Goal: Information Seeking & Learning: Learn about a topic

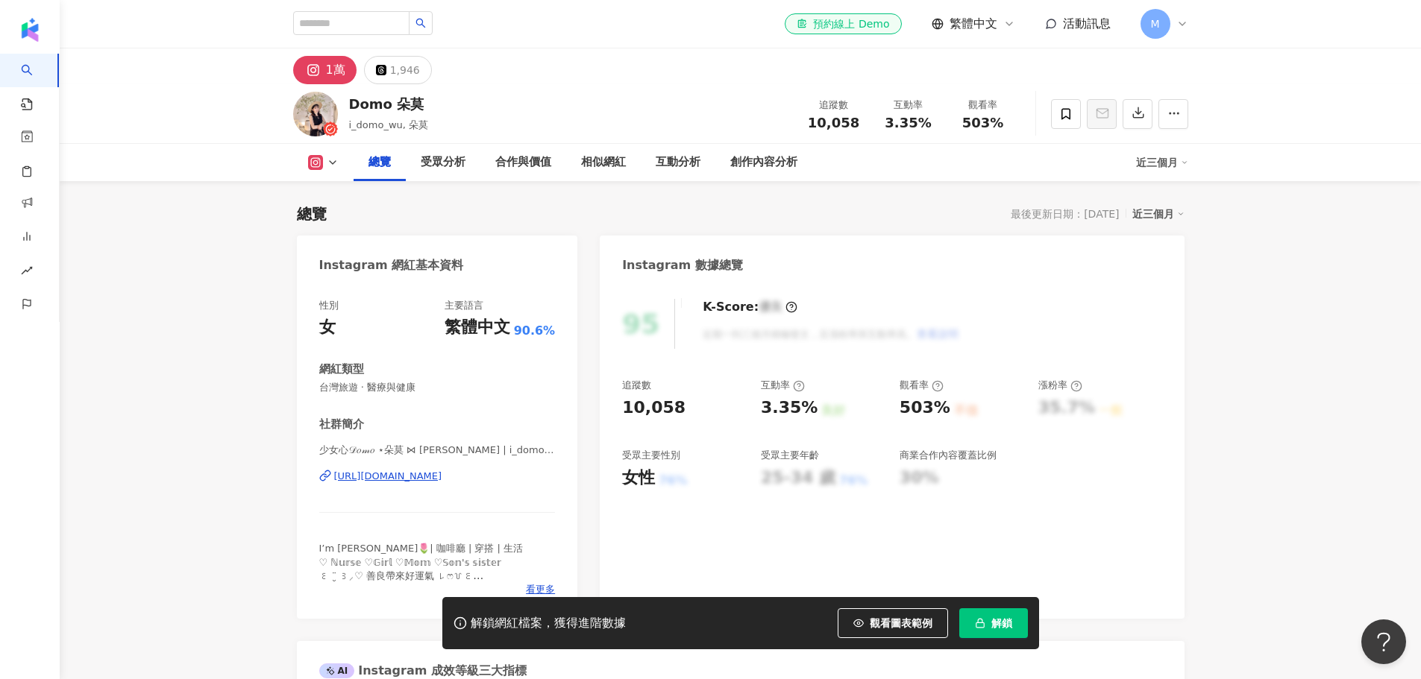
scroll to position [92, 0]
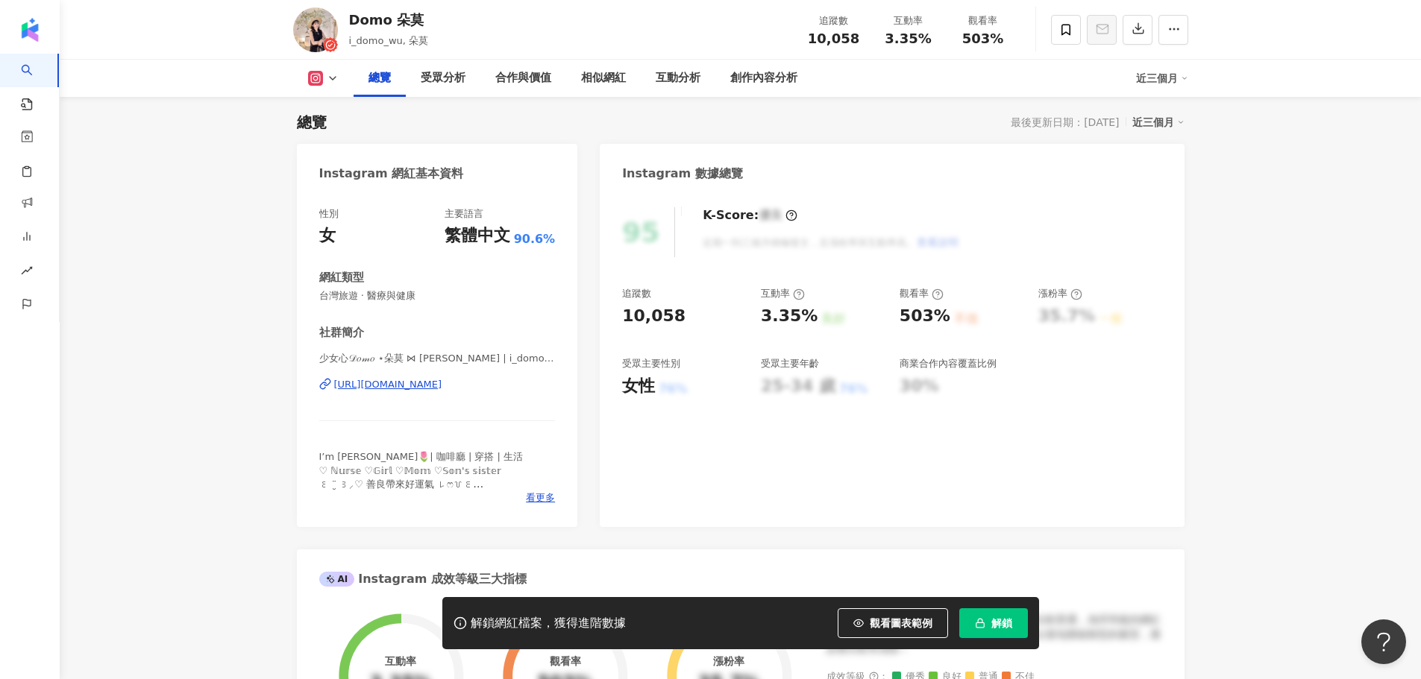
click at [998, 629] on span "解鎖" at bounding box center [1001, 624] width 21 height 12
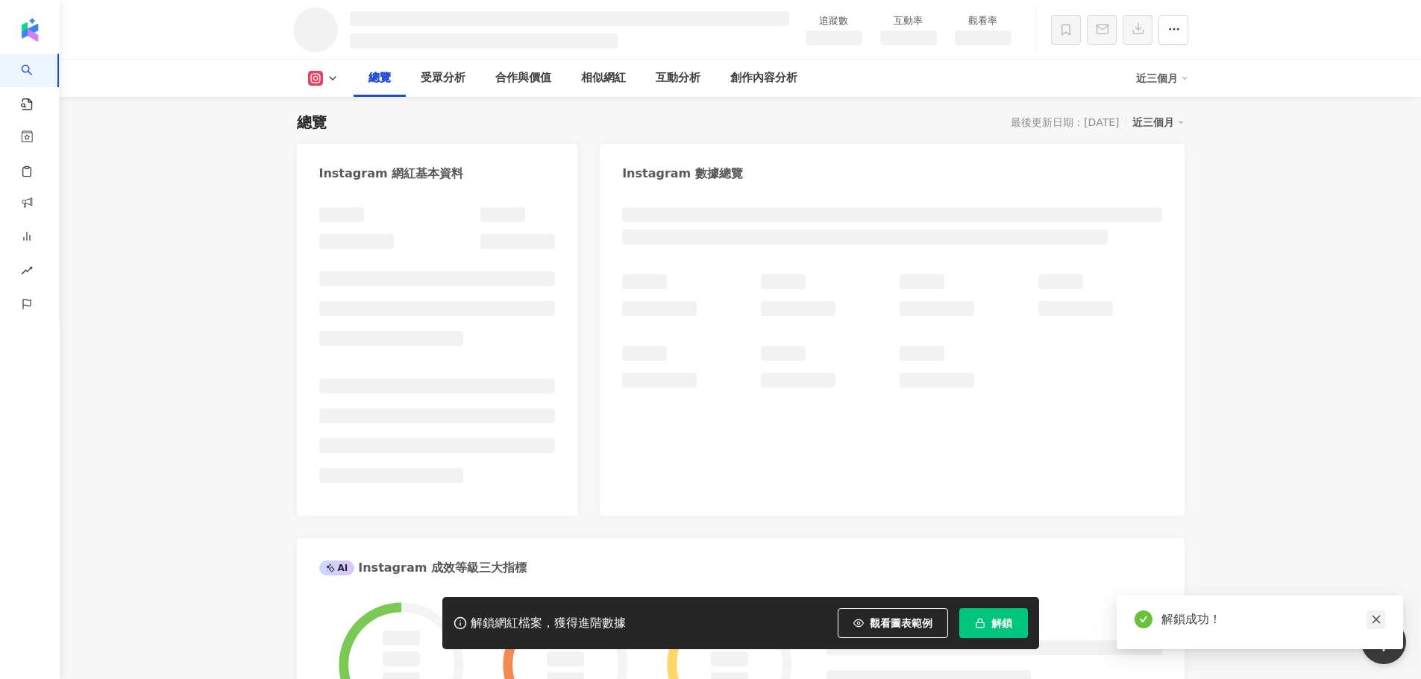
click at [1378, 621] on icon "close" at bounding box center [1376, 620] width 10 height 10
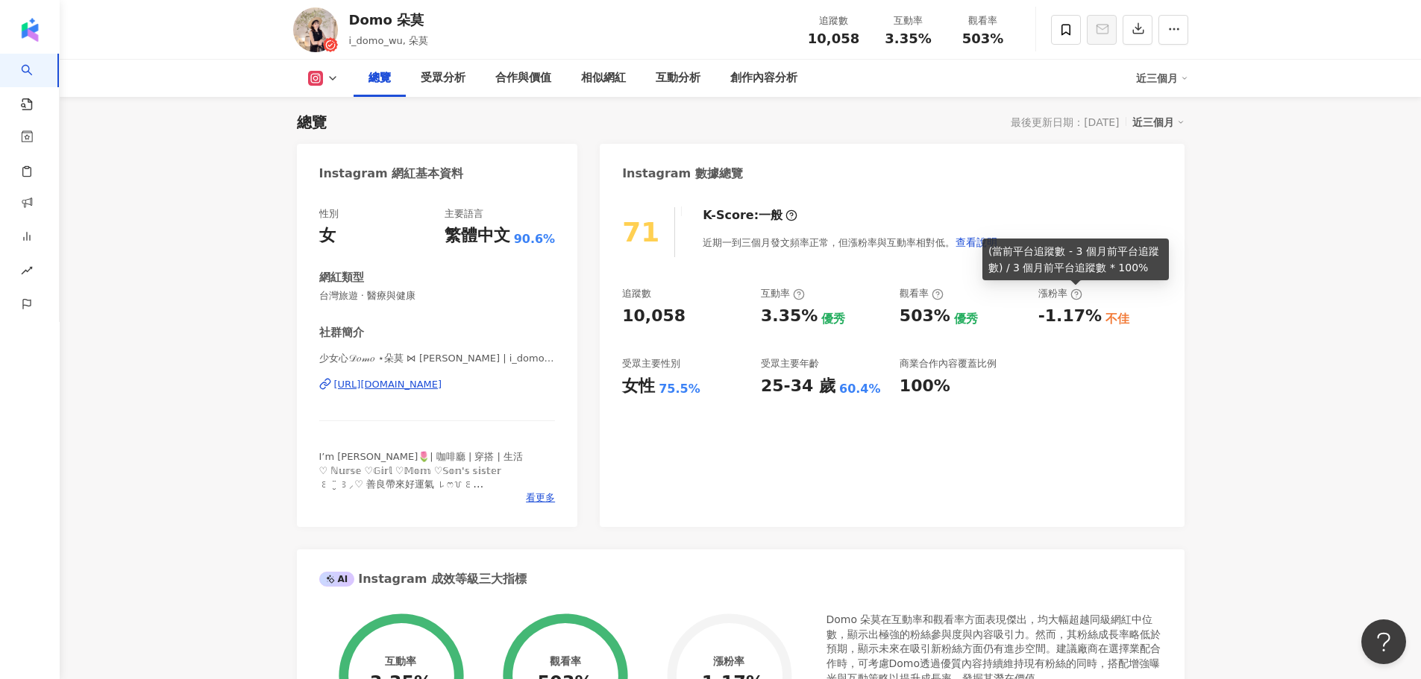
click at [1081, 204] on div "71 K-Score : 一般 近期一到三個月發文頻率正常，但漲粉率與互動率相對低。 查看說明 追蹤數 10,058 互動率 3.35% 優秀 觀看率 503…" at bounding box center [892, 359] width 584 height 335
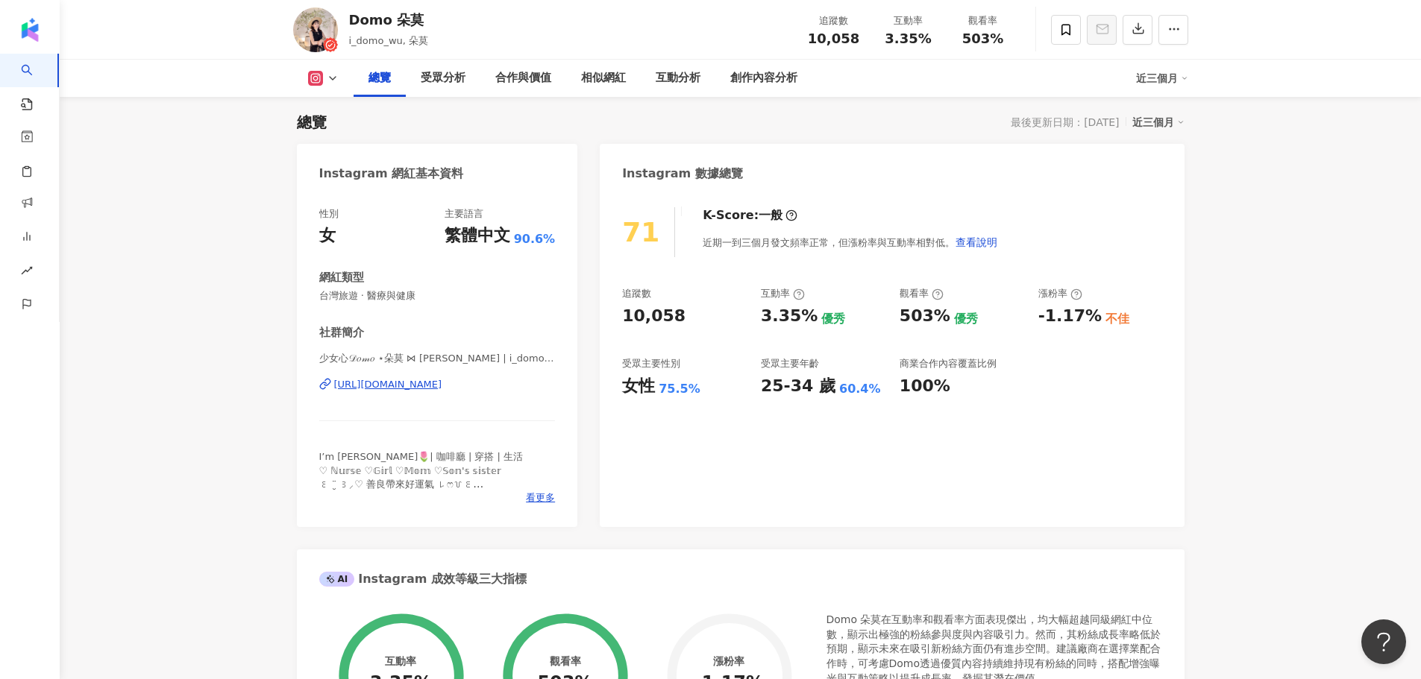
drag, startPoint x: 1041, startPoint y: 356, endPoint x: 1062, endPoint y: 365, distance: 22.7
click at [1042, 357] on div "追蹤數 10,058 互動率 3.35% 優秀 觀看率 503% 優秀 漲粉率 -1.17% 不佳 受眾主要性別 女性 75.5% 受眾主要年齡 25-34 …" at bounding box center [891, 342] width 539 height 110
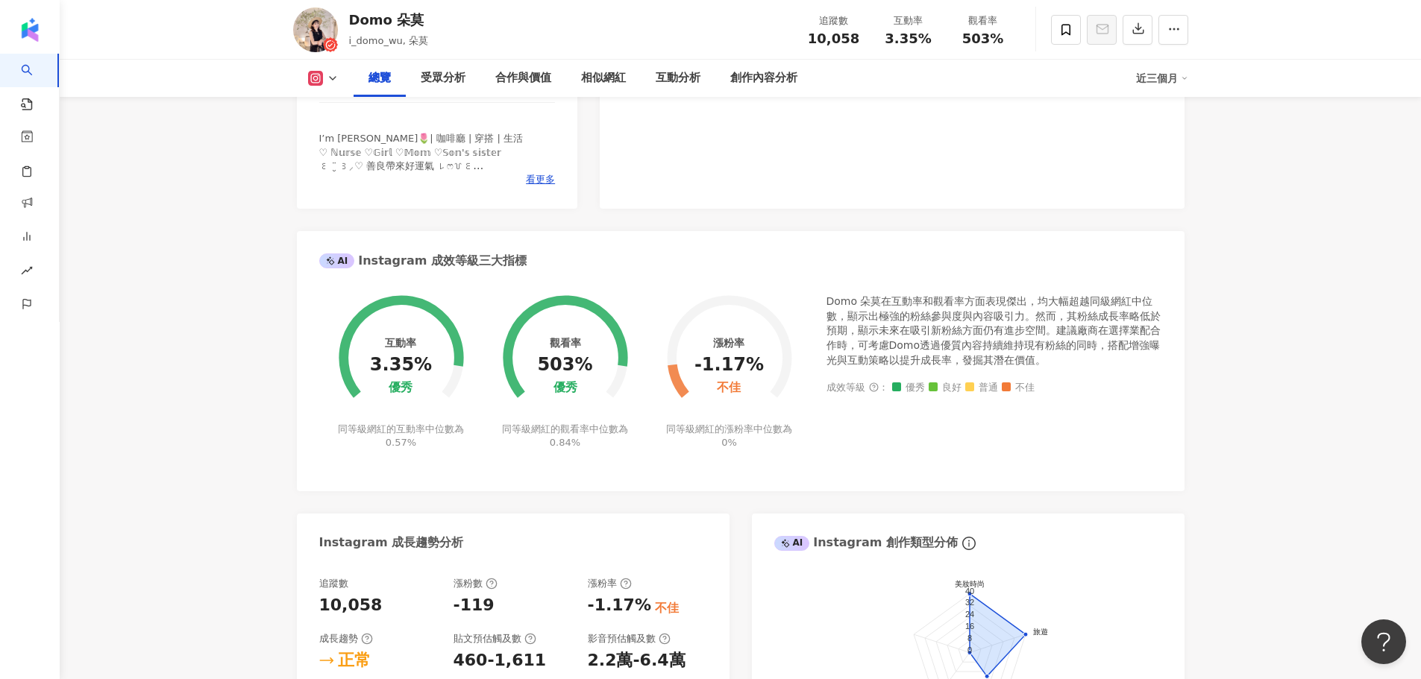
scroll to position [489, 0]
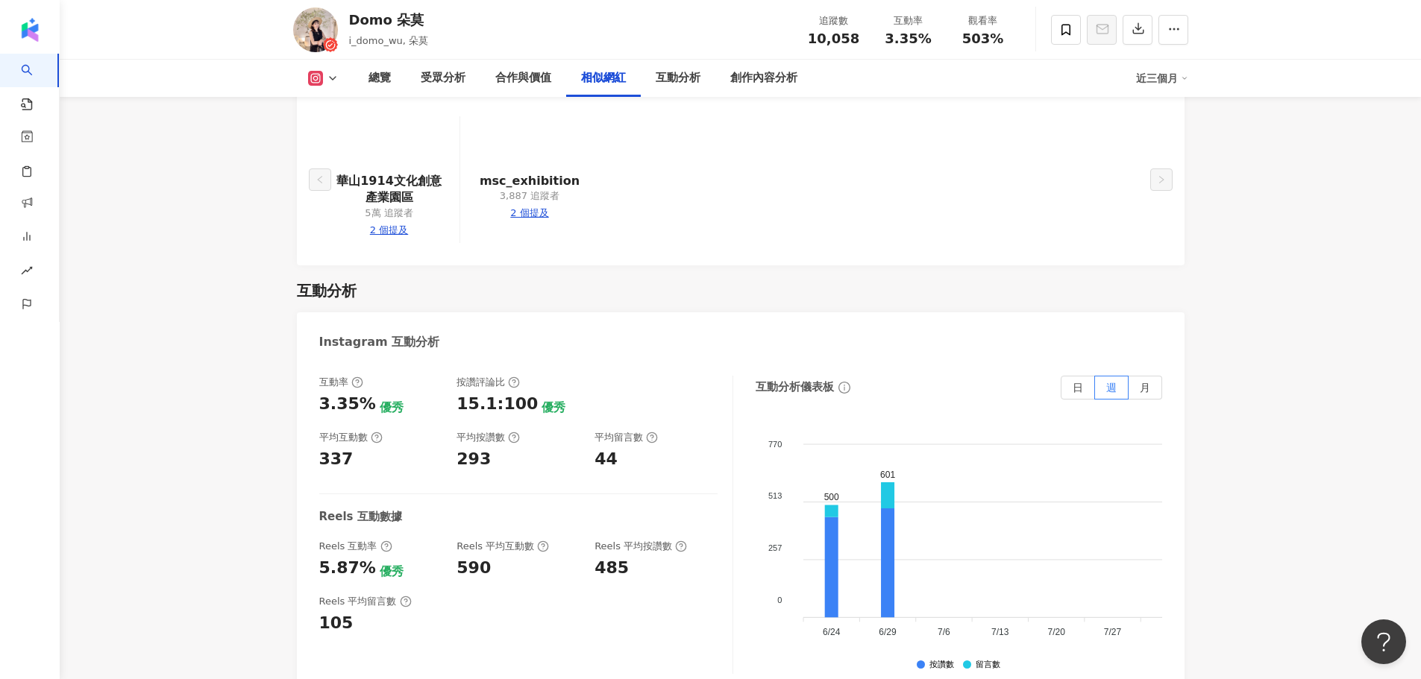
scroll to position [3282, 0]
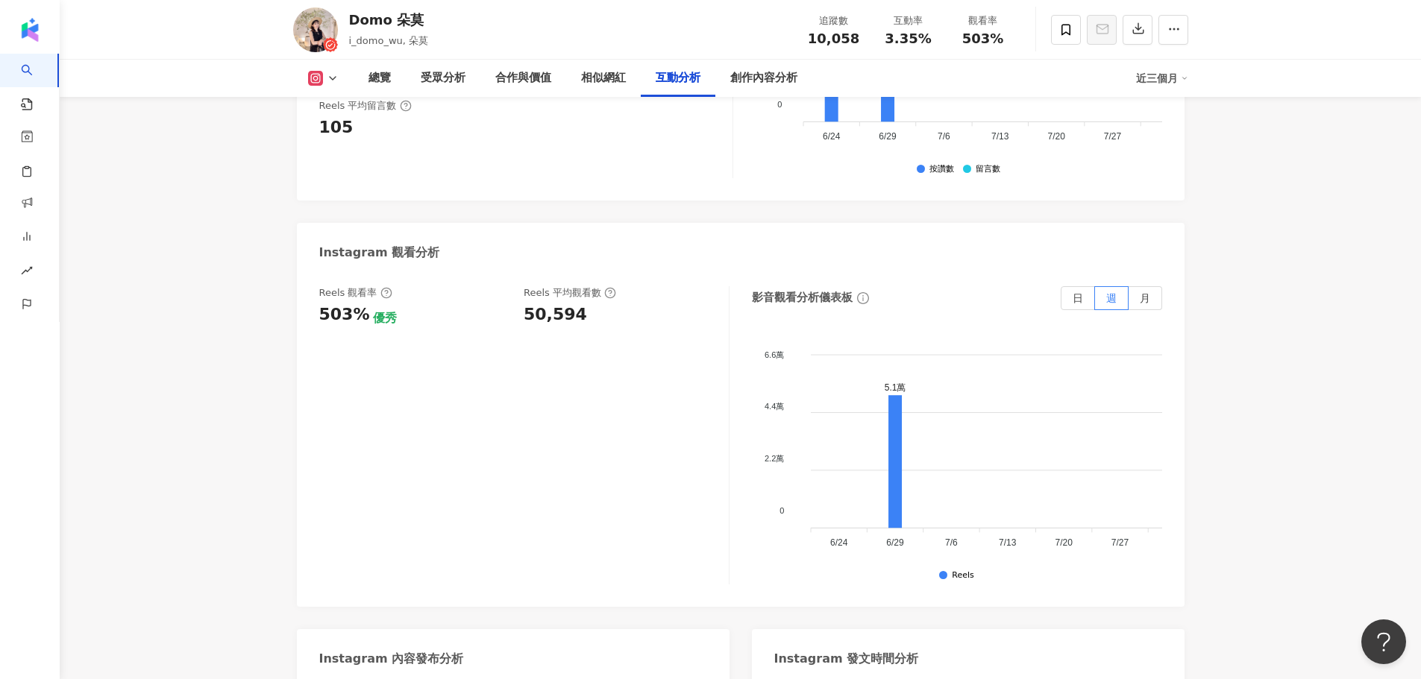
click at [310, 310] on div "Reels 觀看率 503% 優秀 Reels 平均觀看數 50,594 影音觀看分析儀表板 日 週 月 6.6萬 6.6萬 4.4萬 4.4萬 2.2萬 2…" at bounding box center [741, 439] width 888 height 336
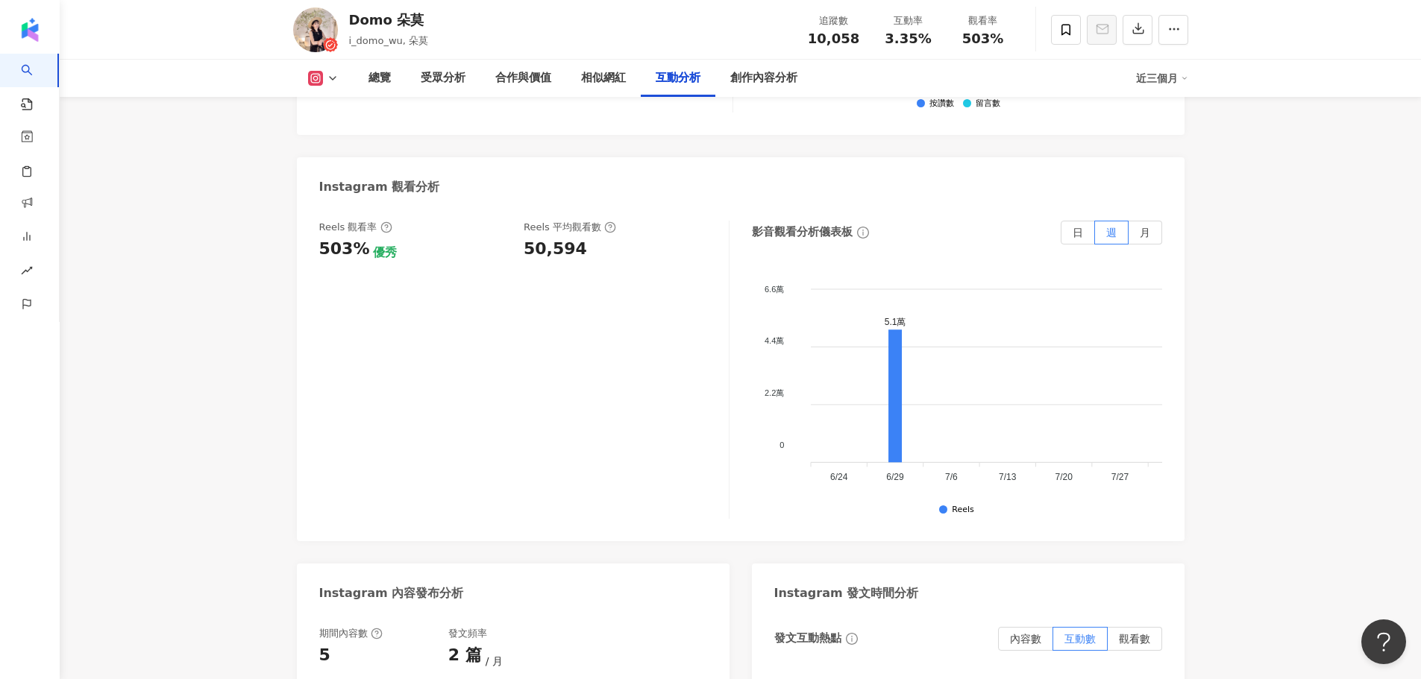
scroll to position [3381, 0]
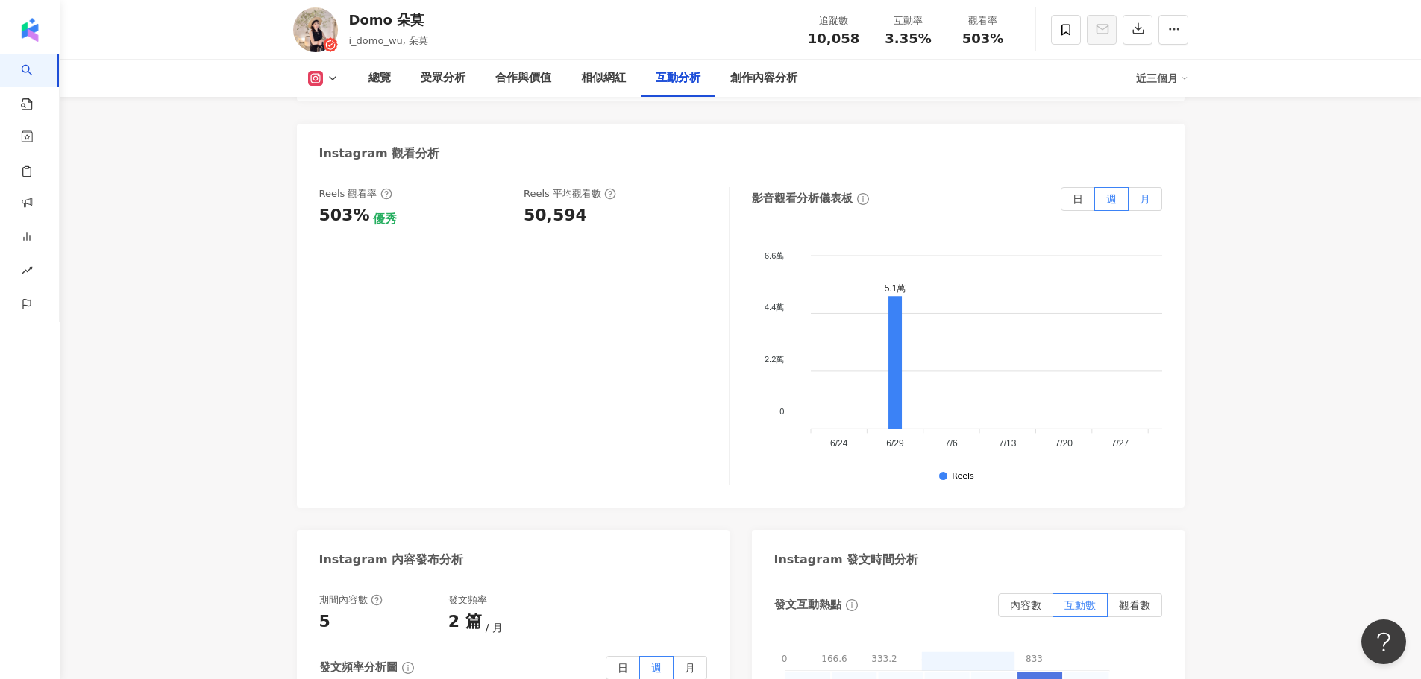
click at [1140, 193] on span "月" at bounding box center [1145, 199] width 10 height 12
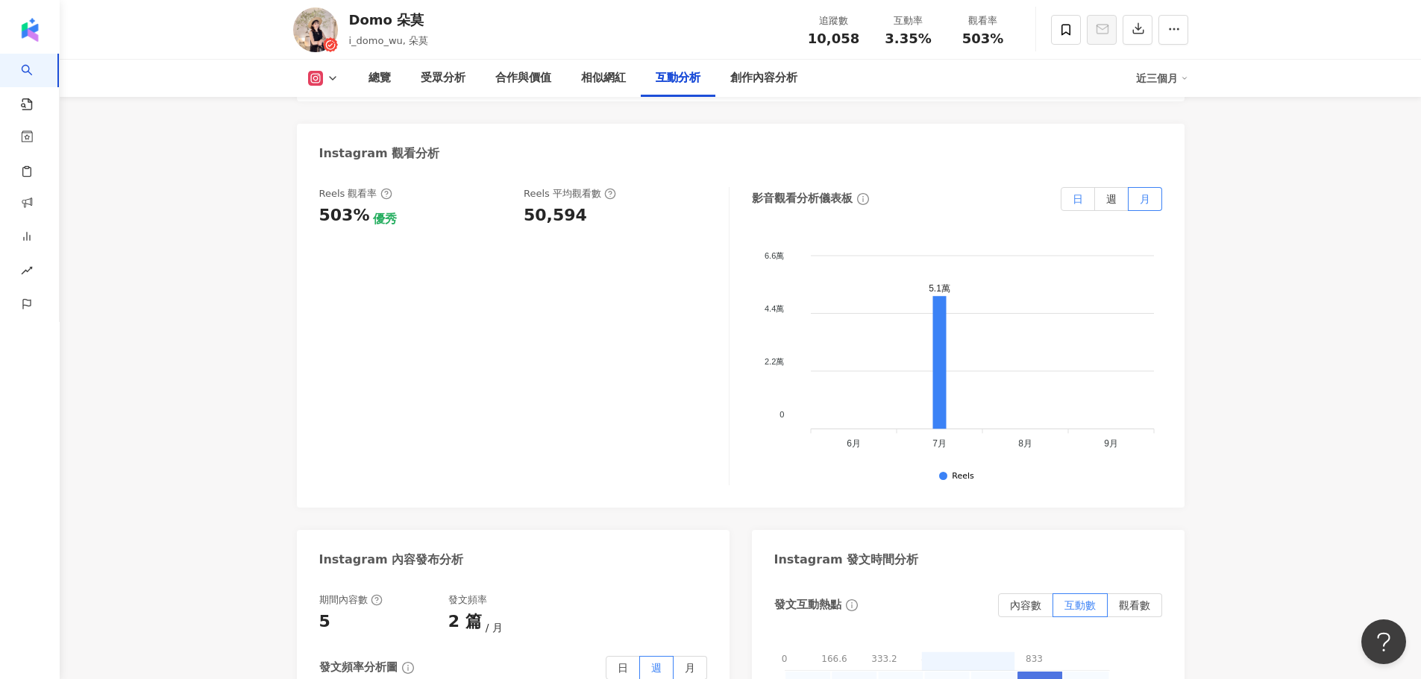
click at [1083, 187] on label "日" at bounding box center [1078, 199] width 34 height 24
